Goal: Transaction & Acquisition: Download file/media

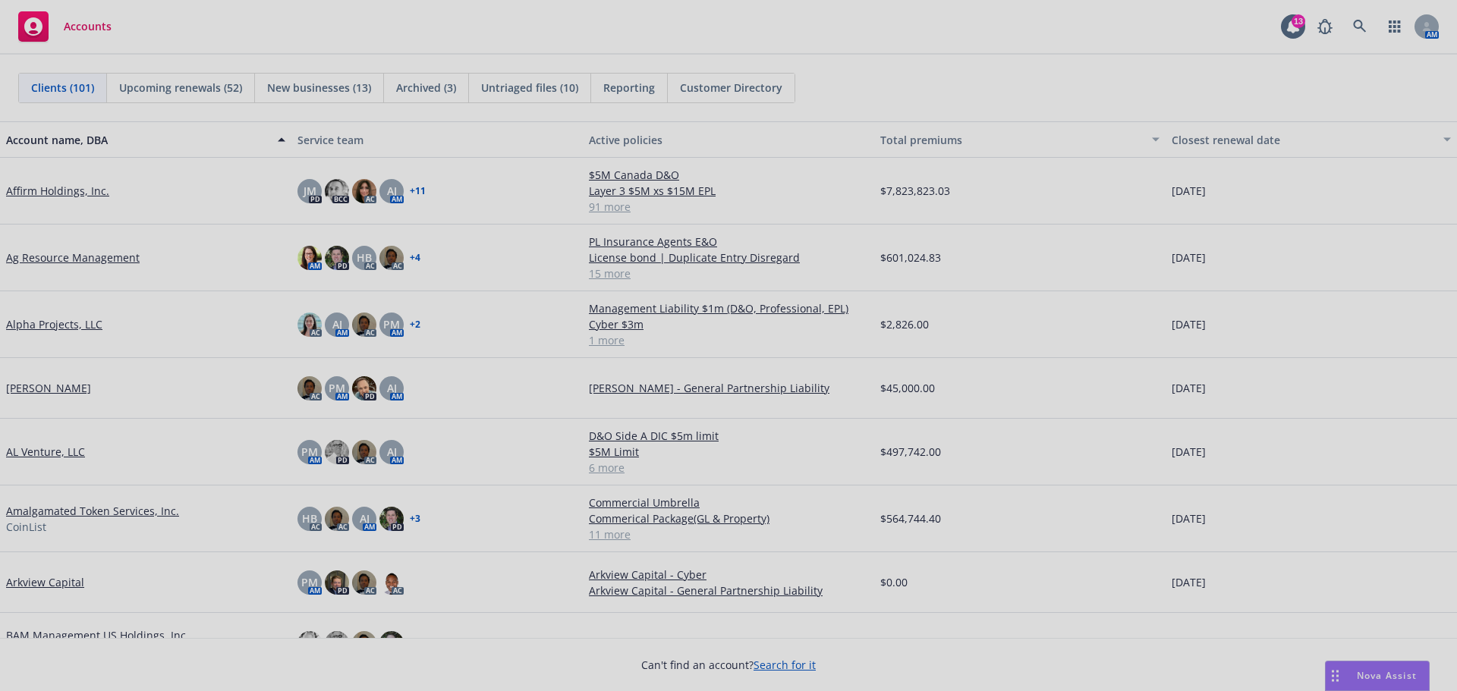
click at [100, 34] on div at bounding box center [728, 345] width 1457 height 691
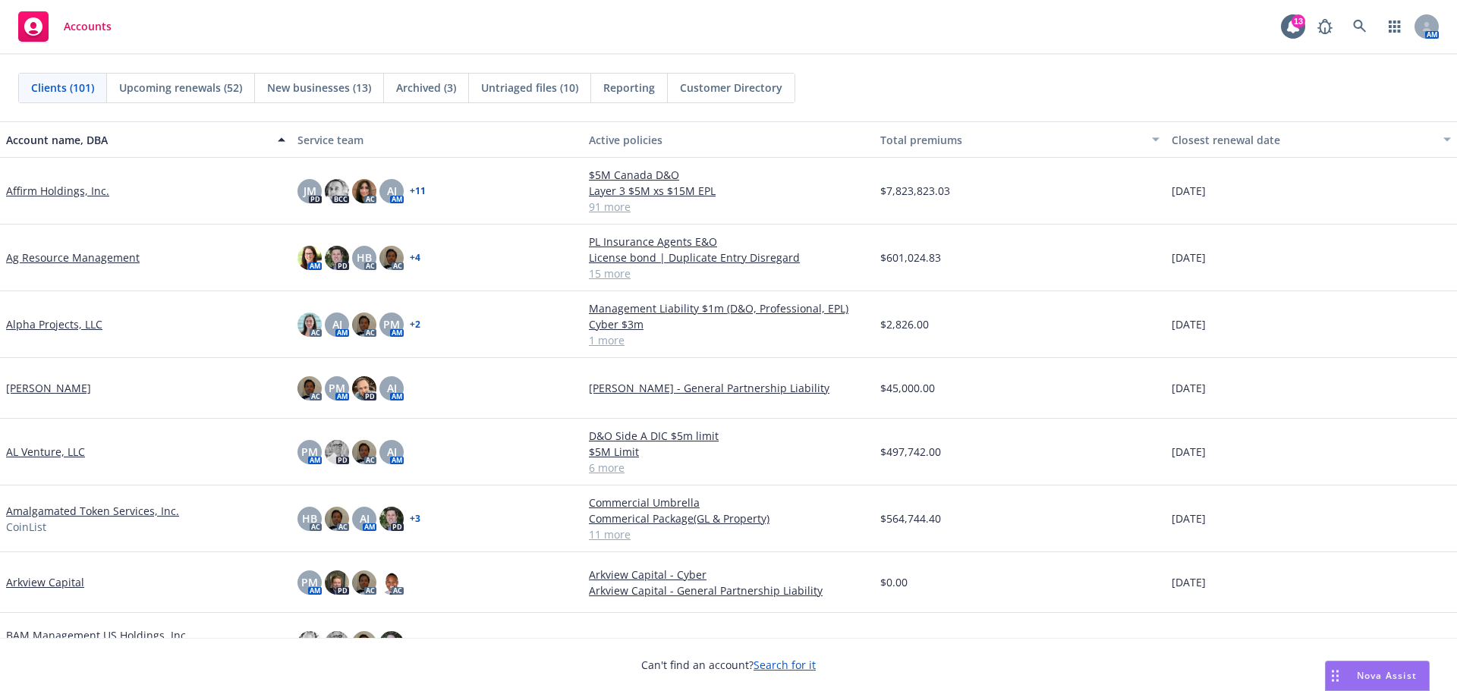
click at [99, 28] on span "Accounts" at bounding box center [88, 26] width 48 height 12
click at [1355, 27] on icon at bounding box center [1359, 26] width 13 height 13
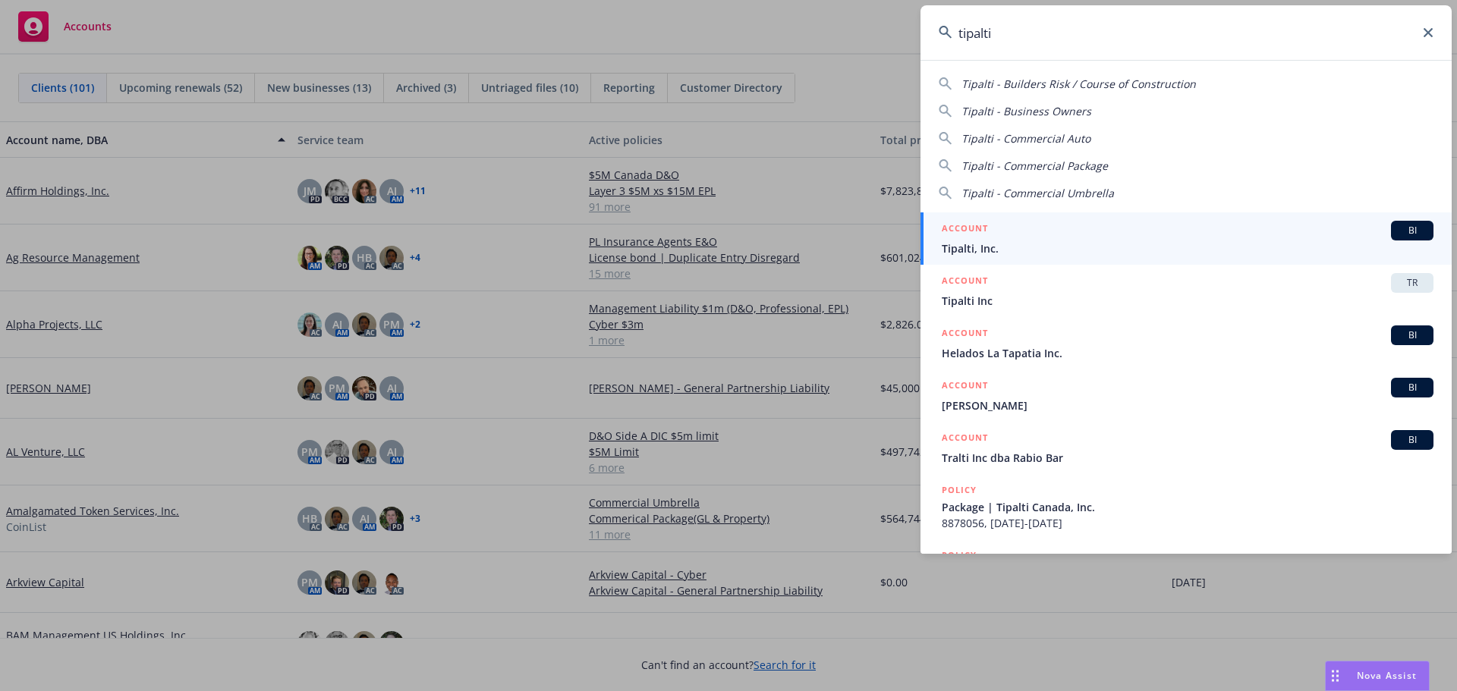
type input "tipalti"
click at [982, 244] on span "Tipalti, Inc." at bounding box center [1187, 248] width 492 height 16
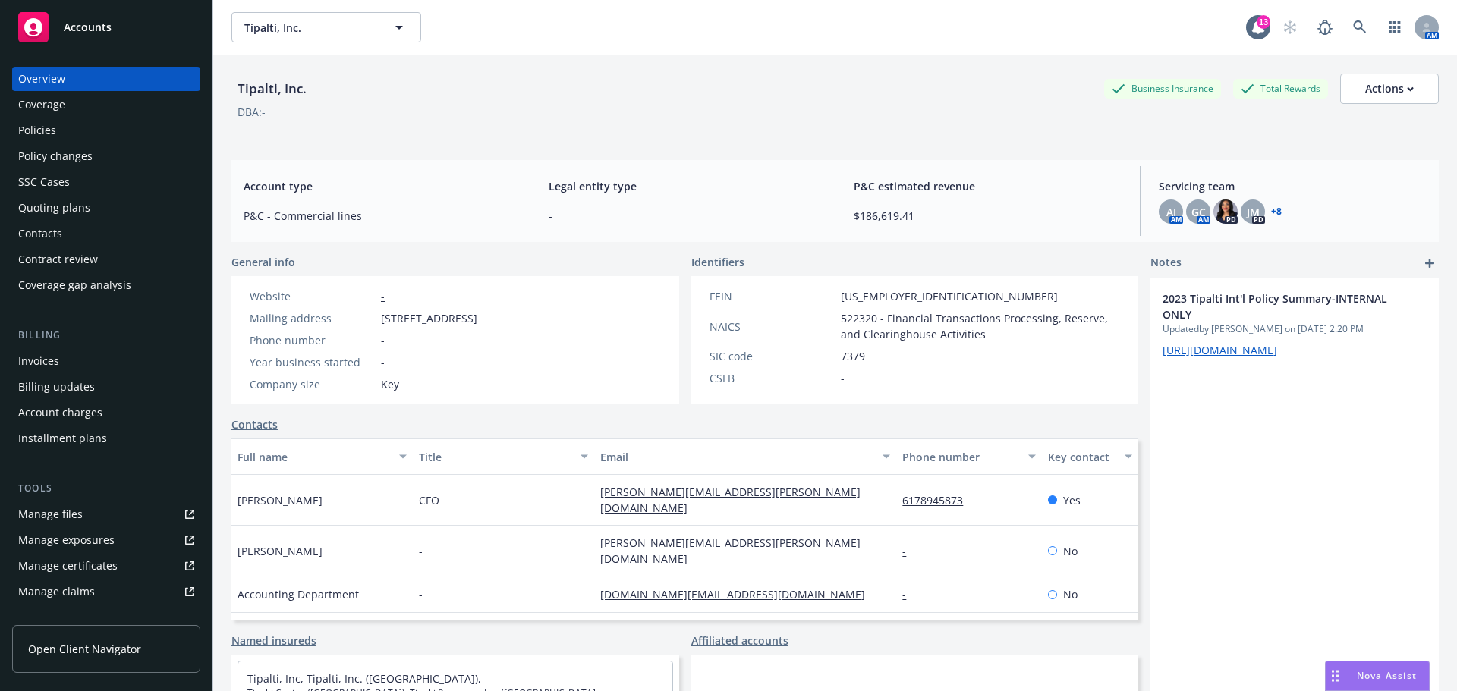
click at [42, 133] on div "Policies" at bounding box center [37, 130] width 38 height 24
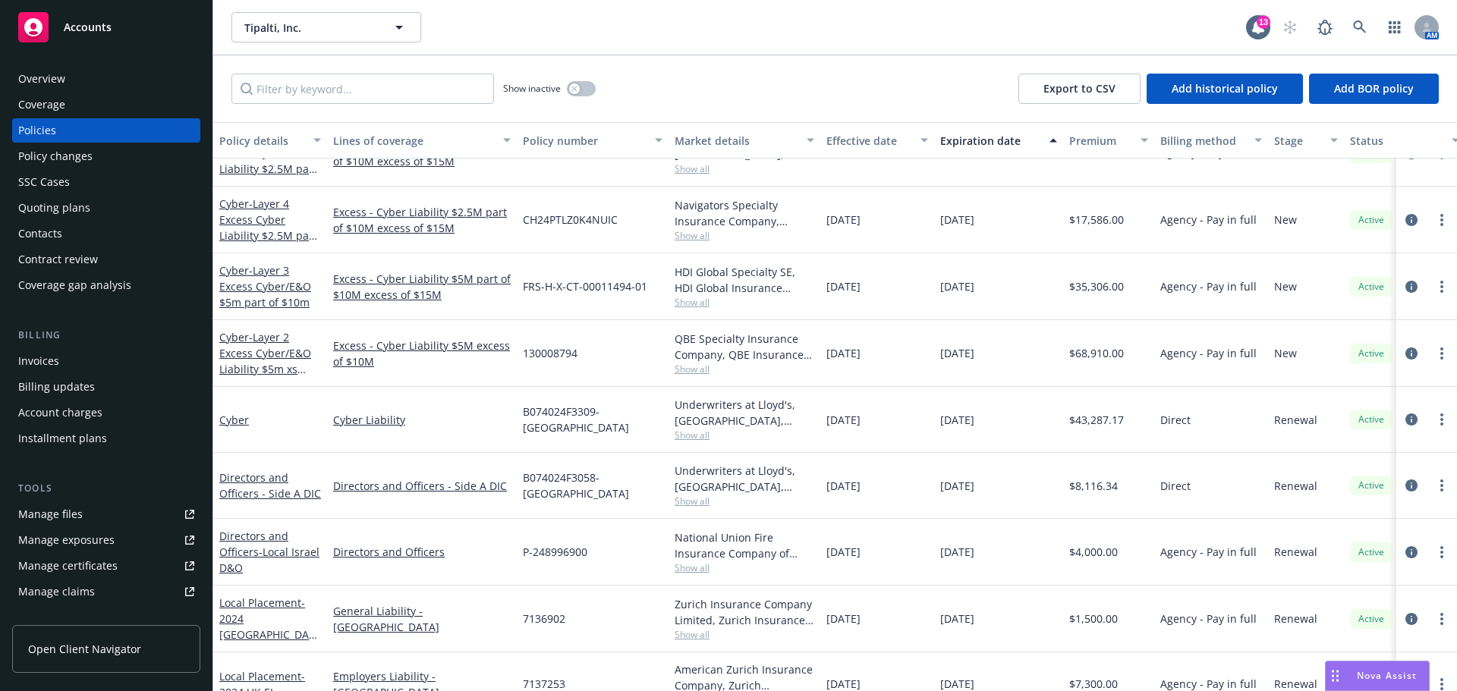
scroll to position [152, 0]
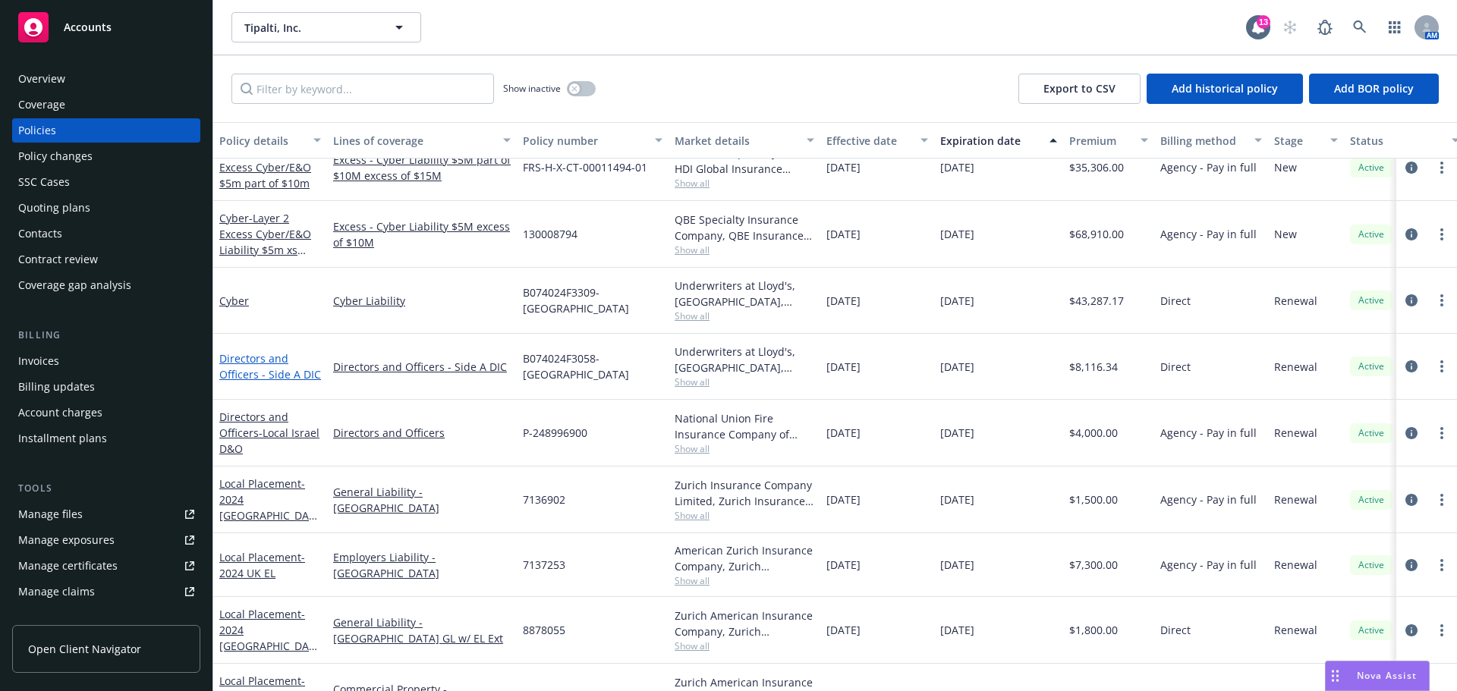
click at [263, 376] on link "Directors and Officers - Side A DIC" at bounding box center [270, 366] width 102 height 30
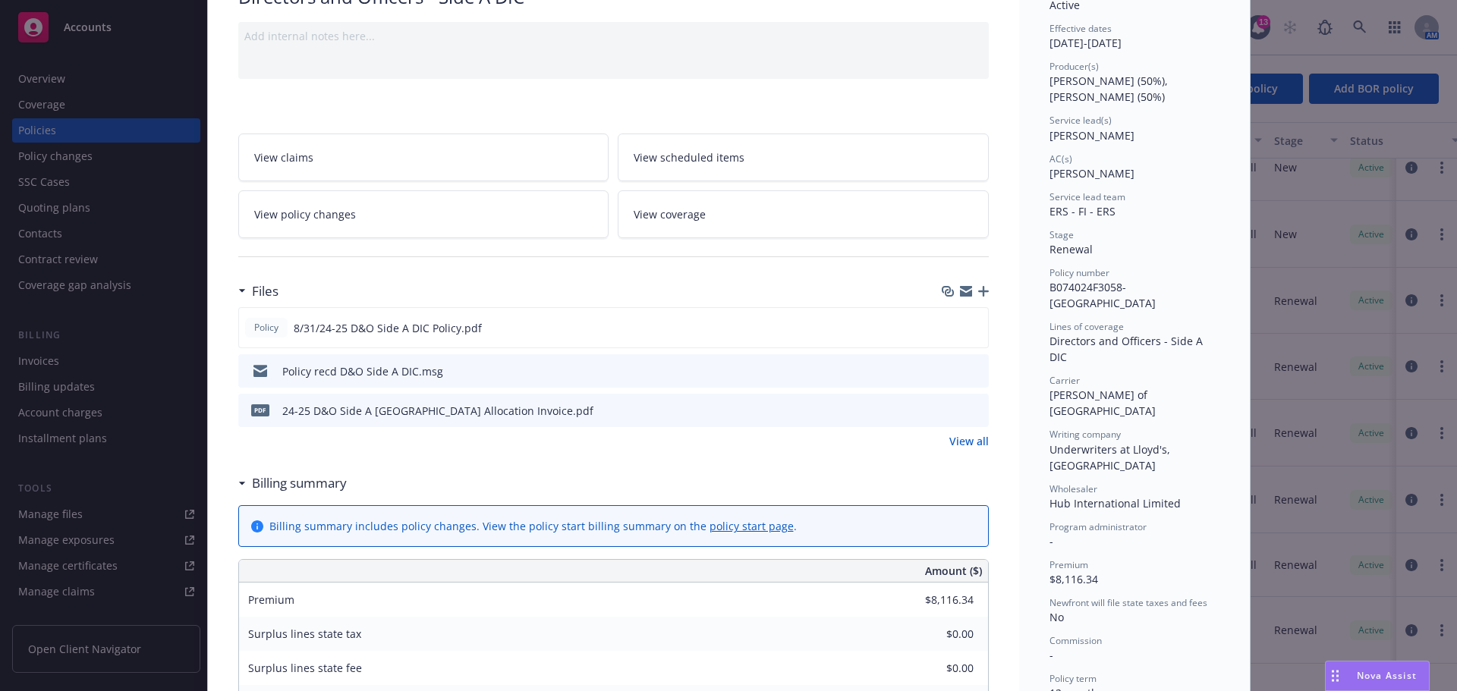
scroll to position [228, 0]
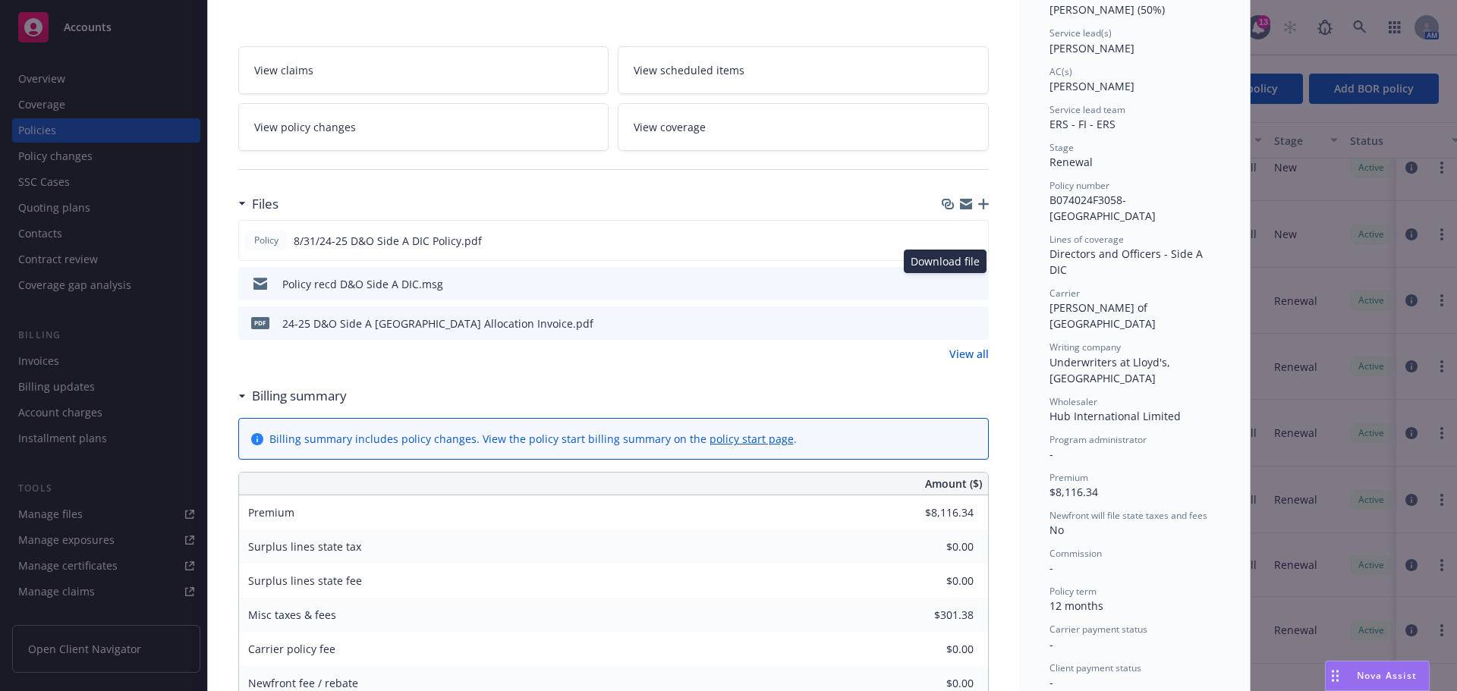
click at [943, 287] on icon "download file" at bounding box center [949, 283] width 12 height 12
